Goal: Transaction & Acquisition: Purchase product/service

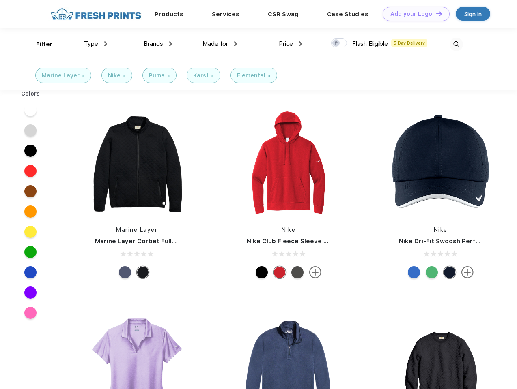
scroll to position [0, 0]
click at [413, 14] on link "Add your Logo Design Tool" at bounding box center [416, 14] width 67 height 14
click at [0, 0] on div "Design Tool" at bounding box center [0, 0] width 0 height 0
click at [435, 13] on link "Add your Logo Design Tool" at bounding box center [416, 14] width 67 height 14
click at [39, 44] on div "Filter" at bounding box center [44, 44] width 17 height 9
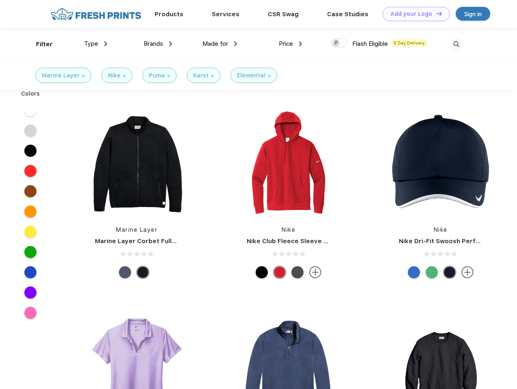
click at [96, 44] on span "Type" at bounding box center [91, 43] width 14 height 7
click at [158, 44] on span "Brands" at bounding box center [153, 43] width 19 height 7
click at [220, 44] on span "Made for" at bounding box center [215, 43] width 26 height 7
click at [290, 44] on span "Price" at bounding box center [286, 43] width 14 height 7
click at [339, 43] on div at bounding box center [339, 43] width 16 height 9
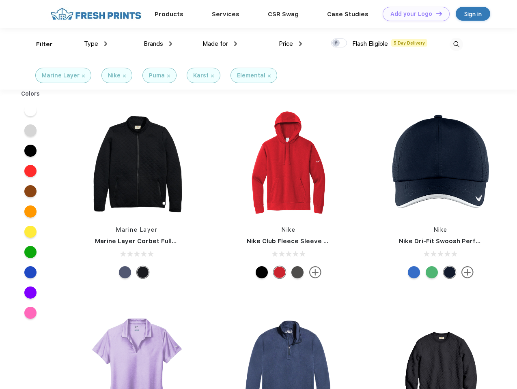
click at [336, 43] on input "checkbox" at bounding box center [333, 40] width 5 height 5
click at [456, 44] on img at bounding box center [455, 44] width 13 height 13
